Goal: Task Accomplishment & Management: Use online tool/utility

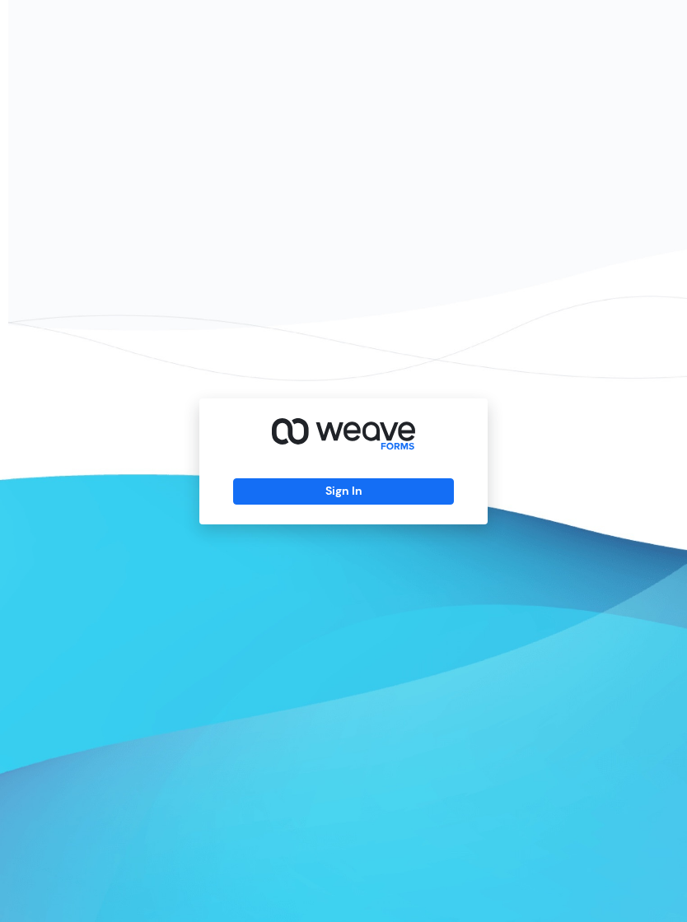
click at [301, 505] on button "Sign In" at bounding box center [343, 492] width 220 height 26
click at [365, 503] on button "Sign In" at bounding box center [343, 492] width 220 height 26
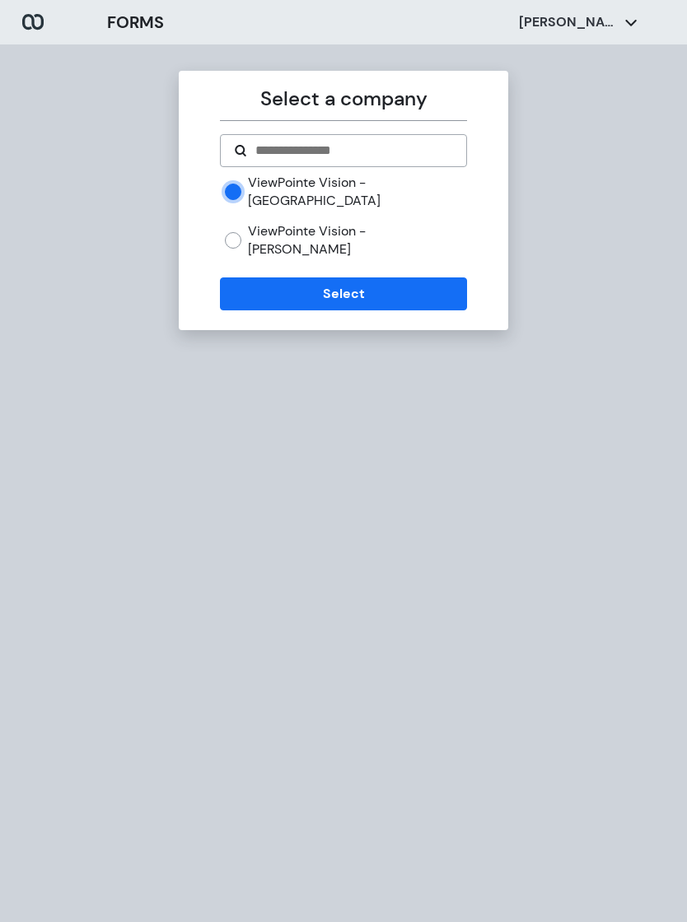
click at [252, 278] on button "Select" at bounding box center [343, 294] width 246 height 33
